Goal: Information Seeking & Learning: Check status

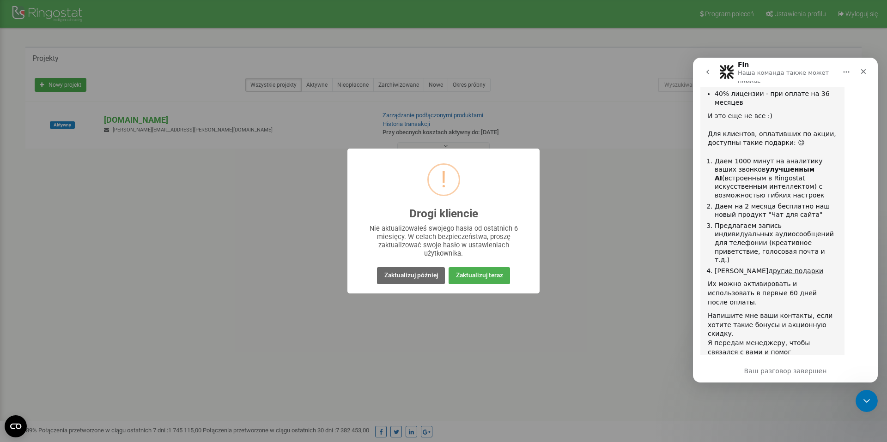
scroll to position [1885, 0]
click at [411, 281] on button "Zaktualizuj później" at bounding box center [410, 275] width 67 height 17
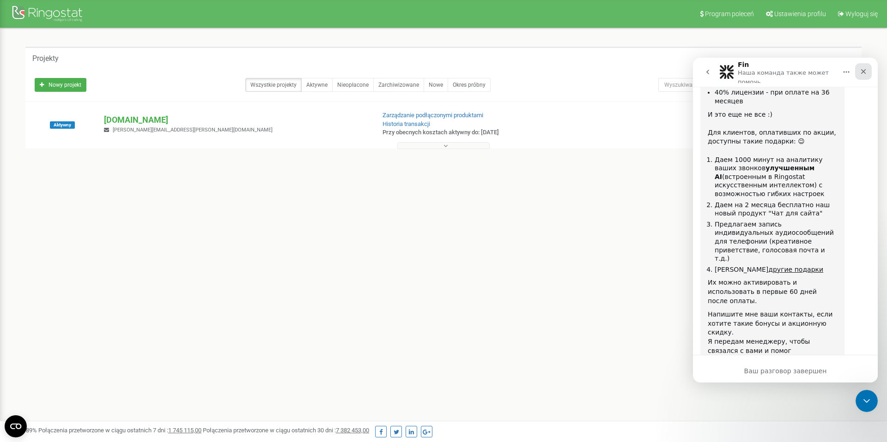
click at [868, 73] on div "Закрыть" at bounding box center [863, 71] width 17 height 17
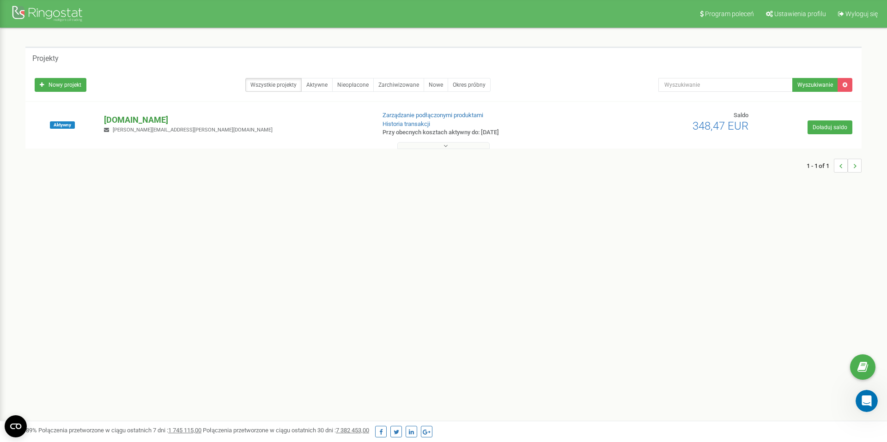
click at [135, 122] on p "[DOMAIN_NAME]" at bounding box center [235, 120] width 263 height 12
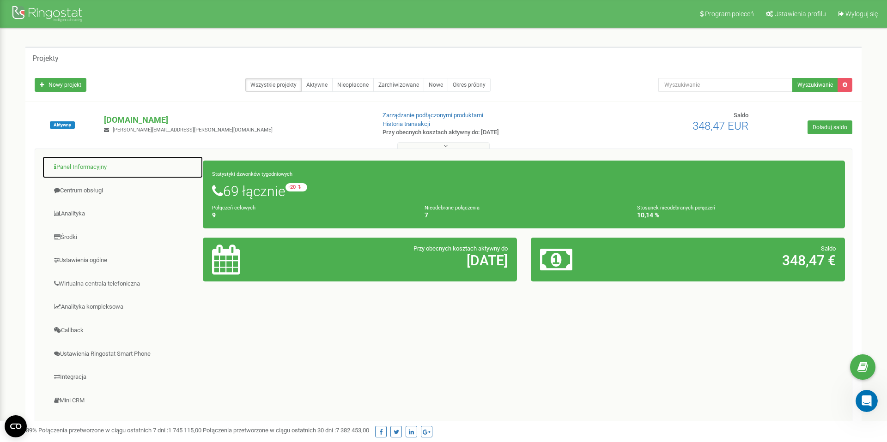
click at [91, 167] on link "Panel Informacyjny" at bounding box center [122, 167] width 161 height 23
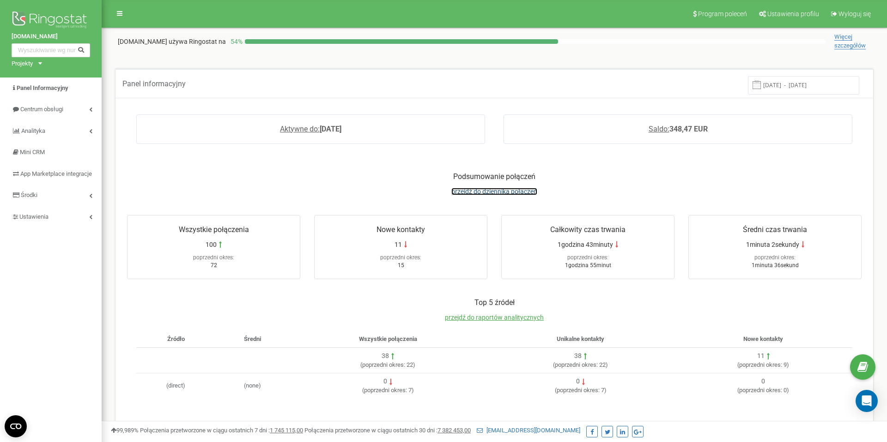
click at [520, 194] on span "przejdź do dziennika połączeń" at bounding box center [494, 191] width 86 height 7
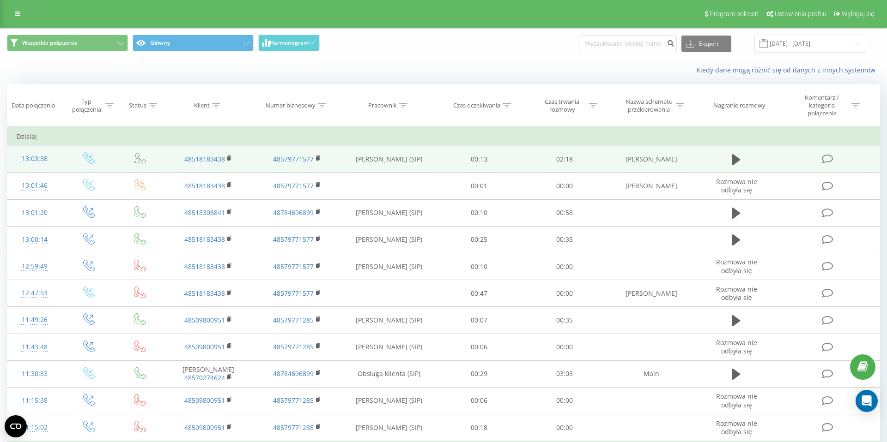
click at [727, 164] on td at bounding box center [737, 159] width 82 height 27
click at [738, 162] on icon at bounding box center [736, 159] width 8 height 13
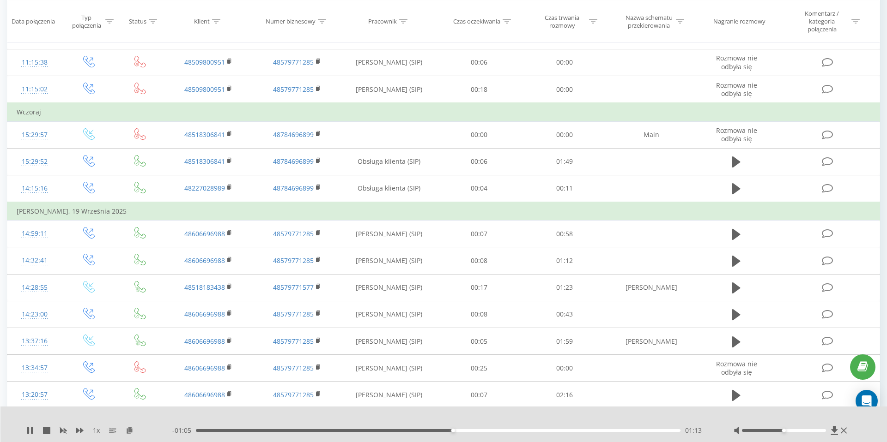
scroll to position [345, 0]
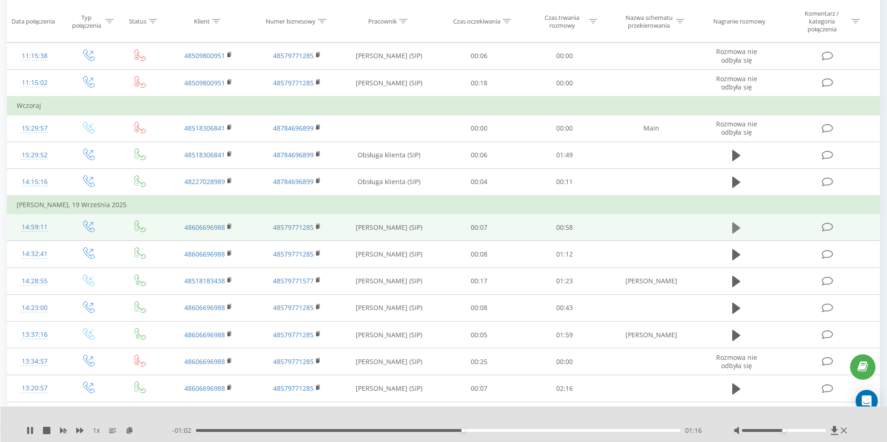
click at [734, 229] on icon at bounding box center [736, 228] width 8 height 11
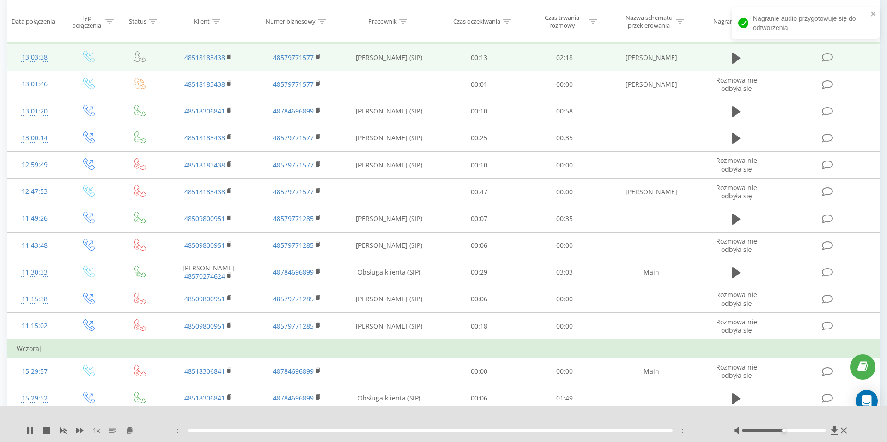
scroll to position [93, 0]
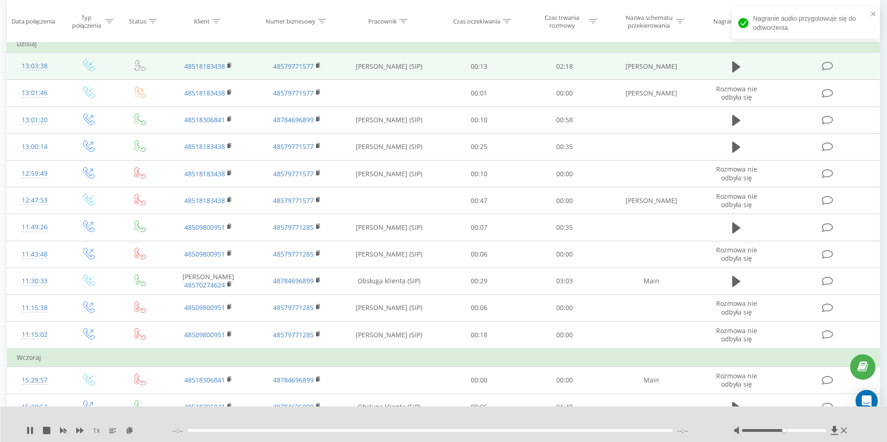
click at [429, 283] on td "Obsługa klienta (SIP)" at bounding box center [389, 281] width 96 height 27
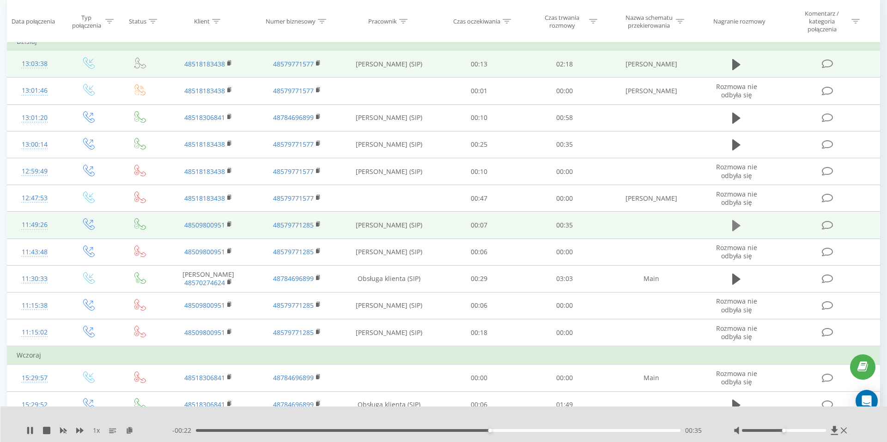
click at [735, 230] on icon at bounding box center [736, 225] width 8 height 13
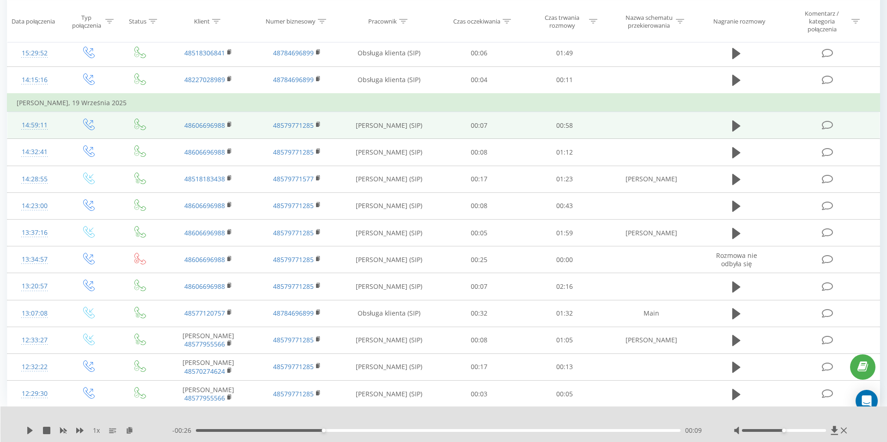
scroll to position [0, 0]
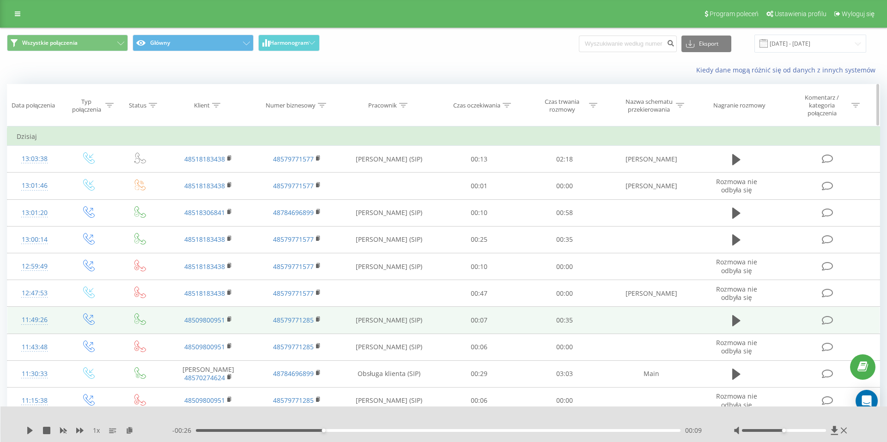
click at [404, 104] on icon at bounding box center [403, 105] width 8 height 5
click at [409, 175] on input "text" at bounding box center [388, 176] width 81 height 16
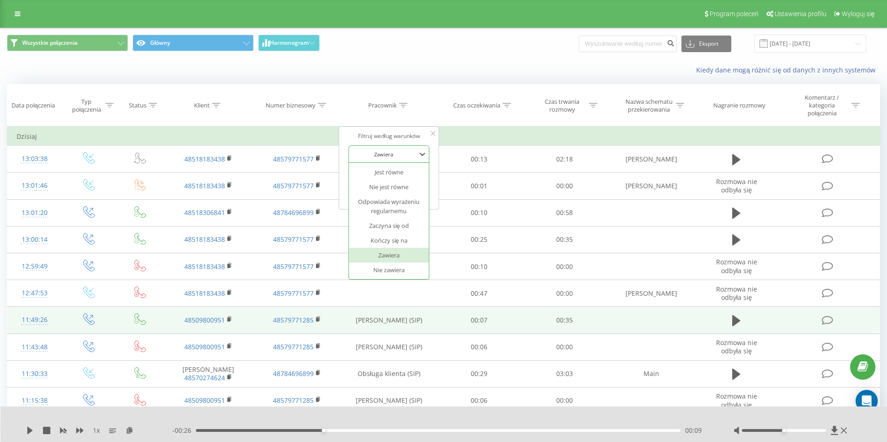
click at [409, 159] on div "Zawiera" at bounding box center [383, 154] width 67 height 14
click at [381, 181] on input "text" at bounding box center [388, 176] width 81 height 16
type input "Л"
type input "Kon"
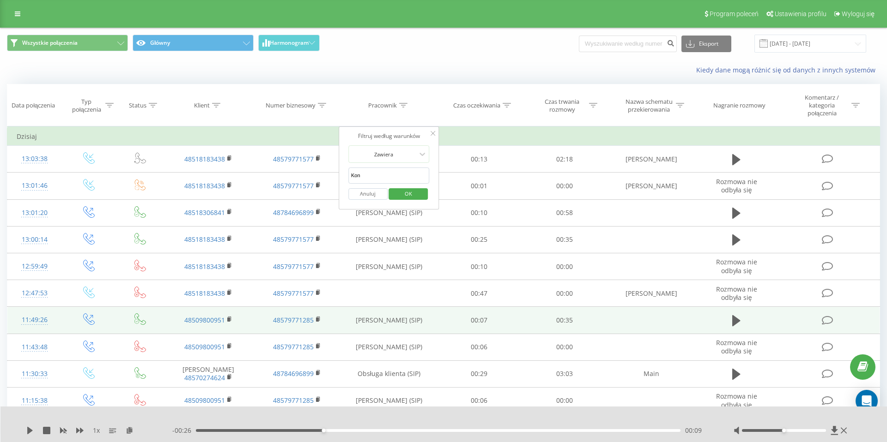
click at [406, 197] on span "OK" at bounding box center [408, 194] width 26 height 14
